Goal: Task Accomplishment & Management: Use online tool/utility

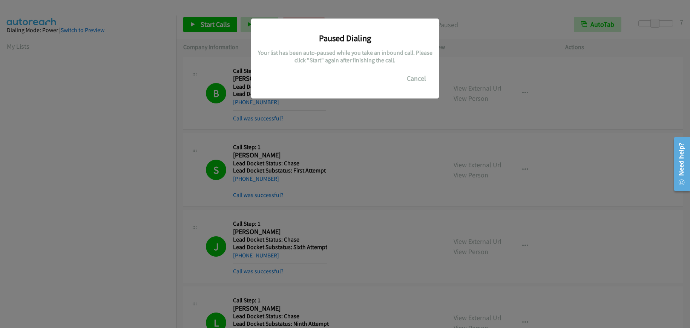
scroll to position [95, 0]
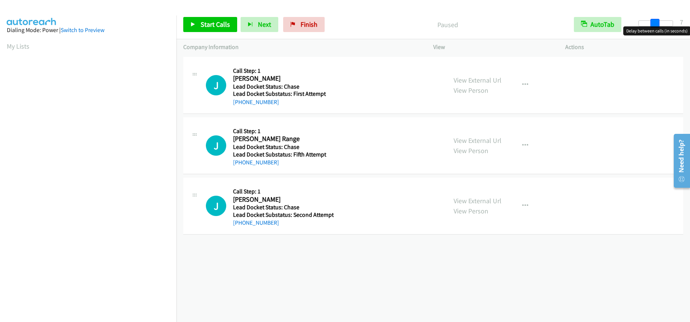
drag, startPoint x: 642, startPoint y: 23, endPoint x: 659, endPoint y: 24, distance: 16.6
click at [659, 24] on span at bounding box center [655, 23] width 9 height 9
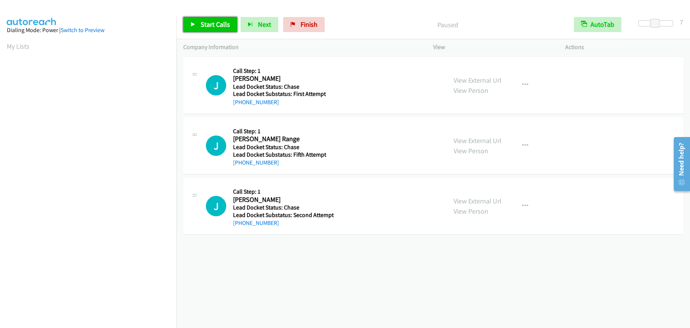
click at [207, 25] on span "Start Calls" at bounding box center [215, 24] width 29 height 9
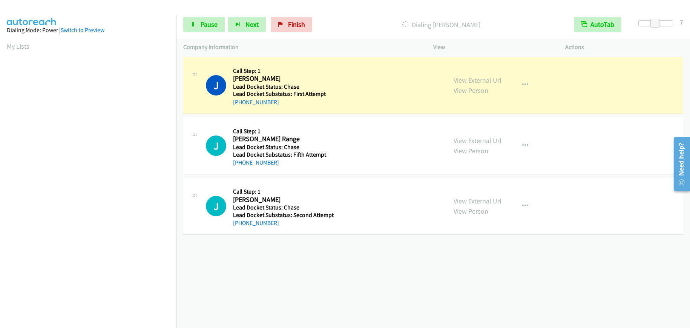
scroll to position [95, 0]
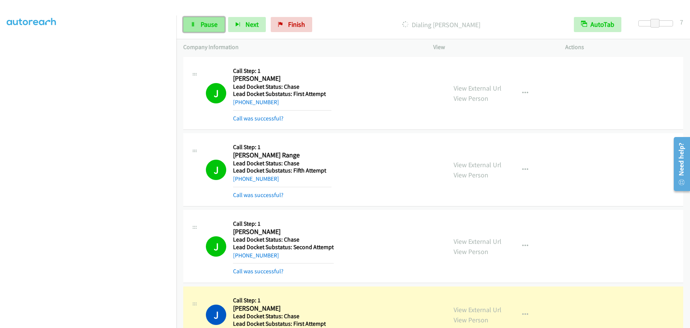
click at [209, 25] on span "Pause" at bounding box center [209, 24] width 17 height 9
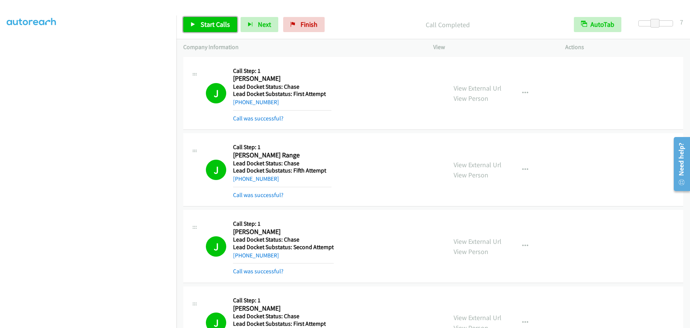
click at [214, 22] on span "Start Calls" at bounding box center [215, 24] width 29 height 9
click at [198, 22] on link "Pause" at bounding box center [203, 24] width 41 height 15
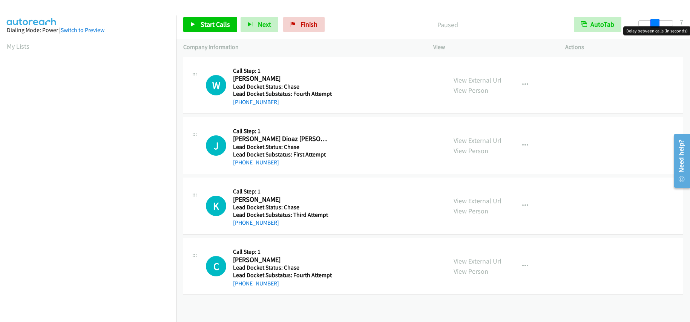
drag, startPoint x: 639, startPoint y: 21, endPoint x: 656, endPoint y: 23, distance: 16.8
click at [656, 23] on span at bounding box center [655, 23] width 9 height 9
click at [212, 24] on span "Start Calls" at bounding box center [215, 24] width 29 height 9
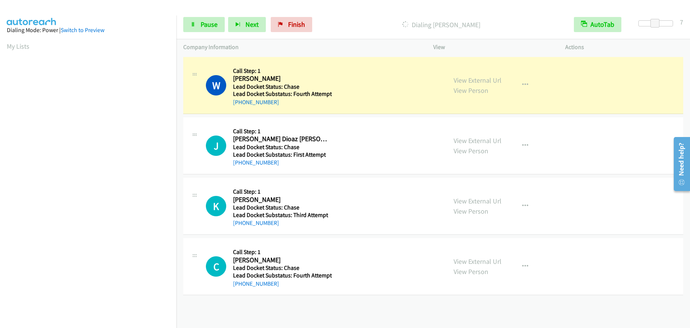
scroll to position [95, 0]
